Goal: Transaction & Acquisition: Subscribe to service/newsletter

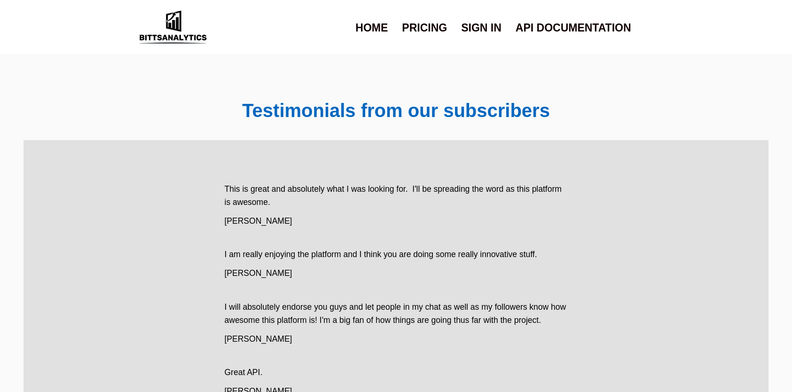
click at [431, 28] on link "Pricing" at bounding box center [424, 28] width 45 height 24
click at [432, 28] on link "Pricing" at bounding box center [424, 28] width 45 height 24
click at [545, 28] on link "API Documentation" at bounding box center [574, 28] width 116 height 24
